Goal: Transaction & Acquisition: Purchase product/service

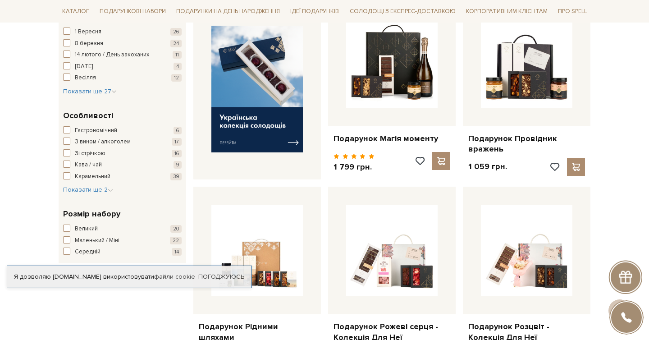
scroll to position [372, 0]
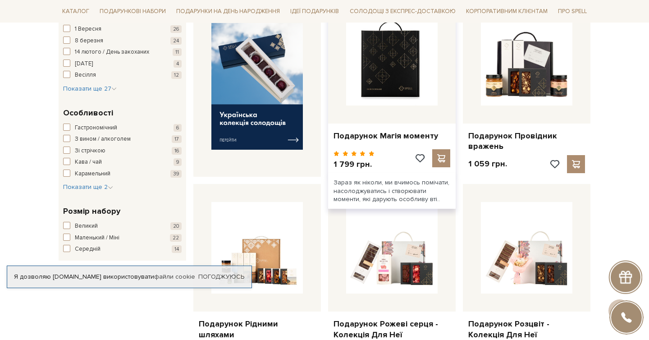
click at [418, 100] on img at bounding box center [391, 59] width 91 height 91
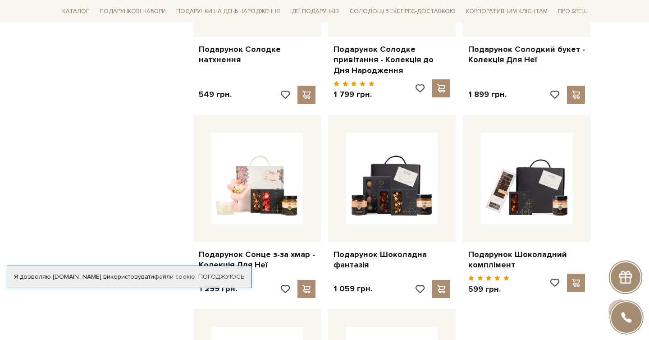
scroll to position [844, 0]
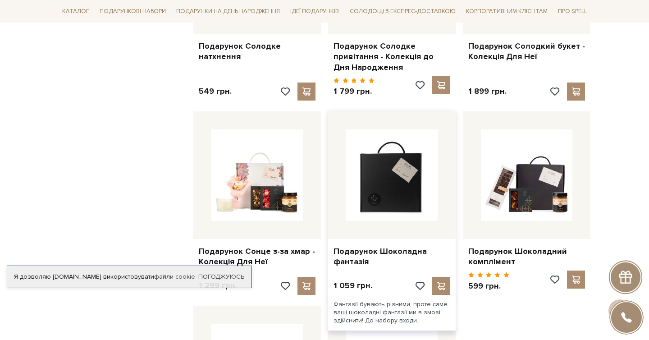
click at [408, 169] on img at bounding box center [391, 174] width 91 height 91
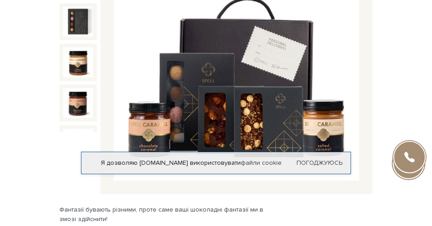
scroll to position [166, 0]
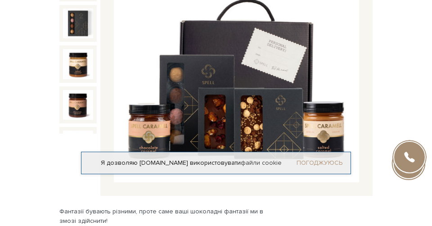
click at [331, 159] on link "Погоджуюсь" at bounding box center [320, 163] width 46 height 8
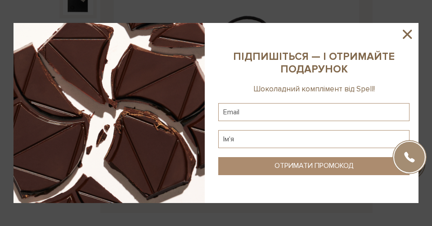
scroll to position [148, 0]
click at [406, 36] on icon at bounding box center [407, 34] width 9 height 9
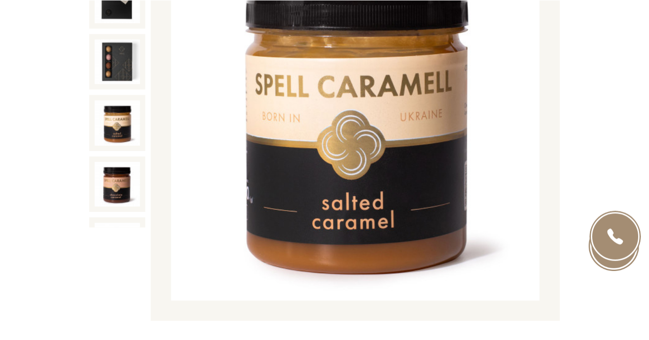
scroll to position [25, 0]
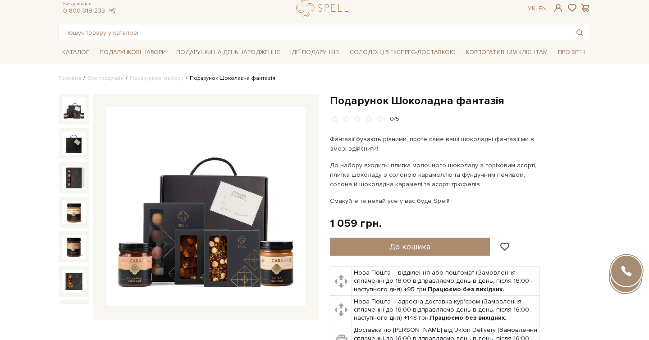
click at [73, 114] on img at bounding box center [73, 108] width 23 height 23
